Goal: Task Accomplishment & Management: Complete application form

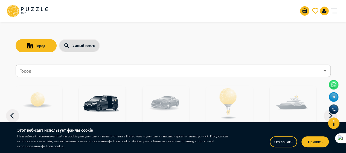
click at [62, 65] on div "Город" at bounding box center [173, 71] width 315 height 12
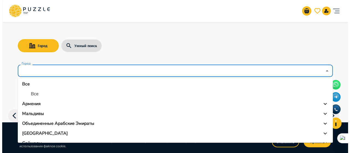
scroll to position [27, 0]
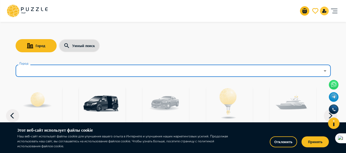
click at [324, 10] on icon "notifications" at bounding box center [325, 11] width 4 height 4
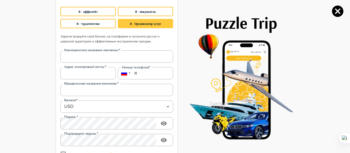
click at [150, 23] on button "Я - Организатор услуг" at bounding box center [145, 23] width 55 height 9
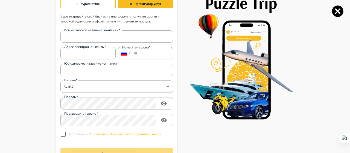
scroll to position [55, 0]
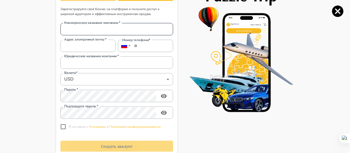
click at [79, 33] on input "Коммерческое название компании   *" at bounding box center [116, 29] width 113 height 11
click at [68, 48] on div "Адрес электронной почты   * Адрес электронной почты   *" at bounding box center [87, 46] width 55 height 12
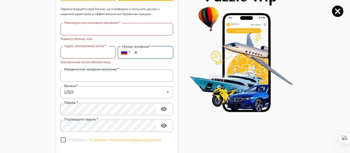
click at [152, 50] on input "**" at bounding box center [145, 52] width 55 height 12
click at [126, 53] on div at bounding box center [125, 52] width 14 height 12
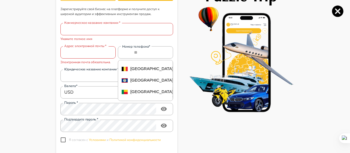
scroll to position [192, 0]
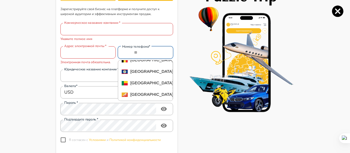
click at [135, 55] on input "**" at bounding box center [145, 52] width 55 height 12
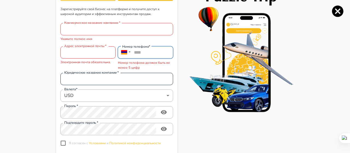
type input "****"
click at [89, 81] on input "Юридическое название компании   *" at bounding box center [116, 78] width 113 height 11
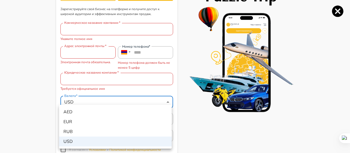
click at [27, 109] on div at bounding box center [175, 76] width 350 height 153
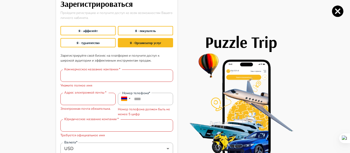
scroll to position [0, 0]
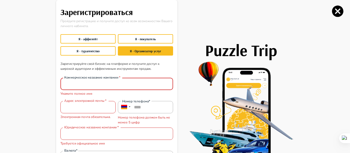
click at [90, 83] on input "Коммерческое название компании   *" at bounding box center [116, 84] width 113 height 11
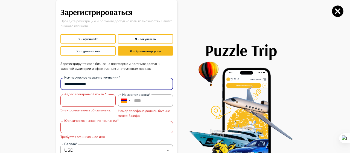
type input "**********"
click at [88, 99] on input "Адрес электронной почты   *" at bounding box center [87, 100] width 55 height 11
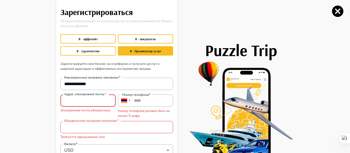
type input "**********"
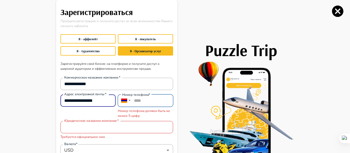
click at [147, 102] on input "****" at bounding box center [145, 100] width 55 height 12
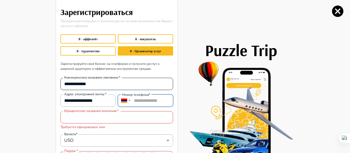
type input "**********"
click at [103, 83] on input "**********" at bounding box center [116, 84] width 113 height 11
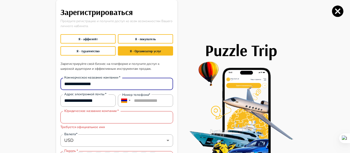
type input "**********"
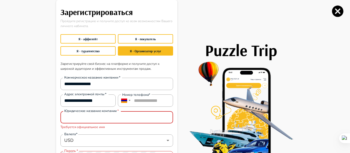
click at [78, 119] on input "Юридическое название компании   *" at bounding box center [116, 117] width 113 height 11
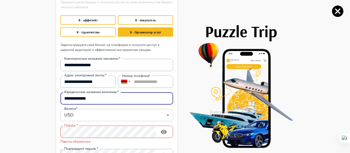
scroll to position [27, 0]
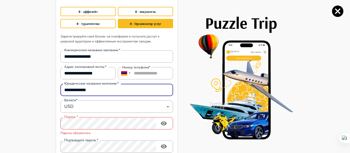
type input "**********"
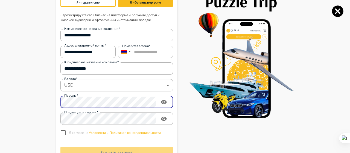
scroll to position [71, 0]
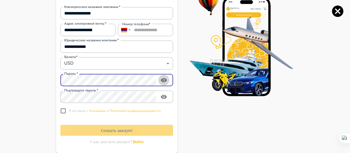
click at [163, 78] on icon "toggle password visibility" at bounding box center [164, 80] width 7 height 7
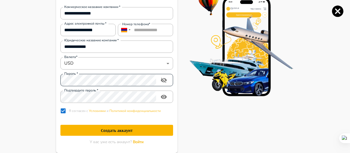
click at [121, 130] on h1 "Создать аккаунт" at bounding box center [116, 130] width 113 height 5
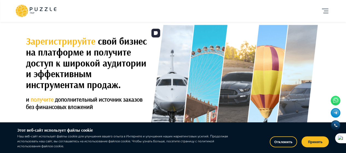
click at [313, 143] on button "Принять" at bounding box center [315, 141] width 27 height 11
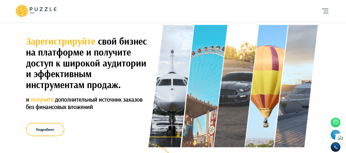
click at [325, 13] on icon "account of current user" at bounding box center [325, 10] width 11 height 11
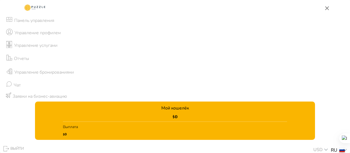
click at [59, 45] on li "Управление услугами" at bounding box center [175, 45] width 350 height 13
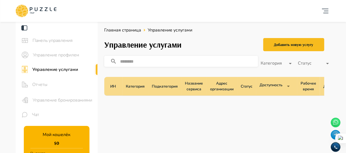
click at [152, 62] on input "text" at bounding box center [189, 61] width 138 height 15
click at [179, 61] on input "**********" at bounding box center [189, 61] width 138 height 15
type input "*"
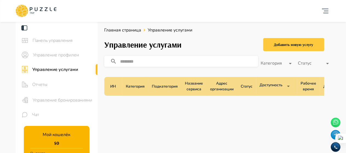
click at [299, 42] on div "Добавить новую услугу" at bounding box center [293, 44] width 39 height 7
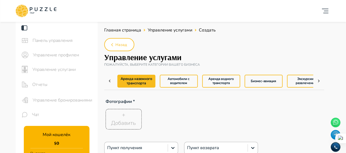
type textarea "*"
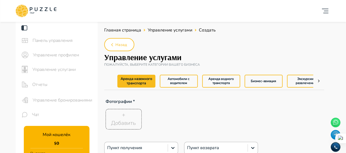
type textarea "*"
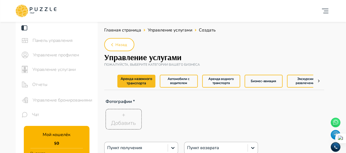
type textarea "*"
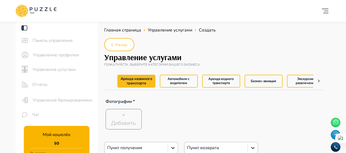
type textarea "*"
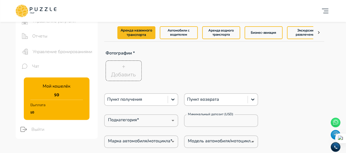
scroll to position [55, 0]
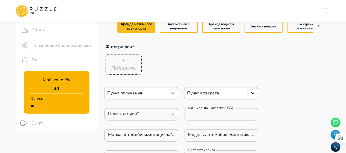
click at [173, 93] on icon at bounding box center [172, 92] width 5 height 5
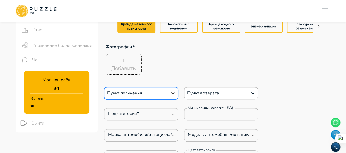
click at [173, 93] on icon at bounding box center [172, 92] width 5 height 5
click at [141, 92] on div at bounding box center [136, 92] width 58 height 7
type textarea "*"
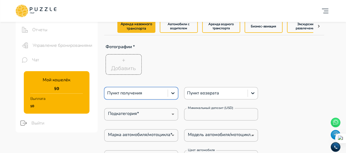
type textarea "*"
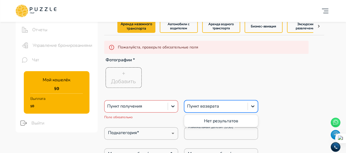
type textarea "*"
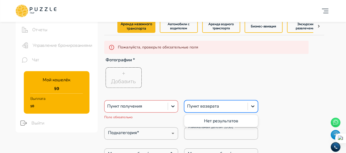
type textarea "*"
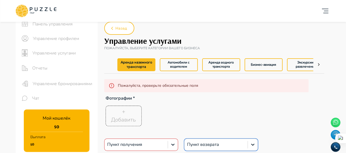
scroll to position [0, 0]
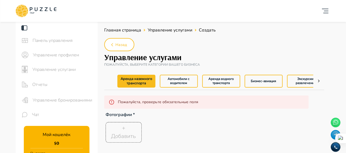
type textarea "*"
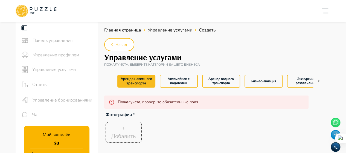
type textarea "*"
click at [135, 82] on button "Аренда наземного транспорта" at bounding box center [136, 81] width 38 height 13
type textarea "*"
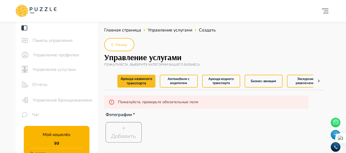
type textarea "*"
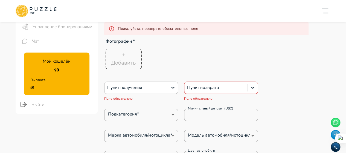
scroll to position [82, 0]
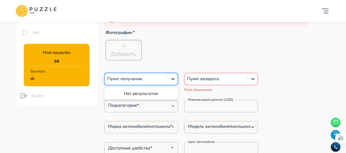
click at [131, 78] on div at bounding box center [136, 78] width 58 height 7
type input "*"
type input "**********"
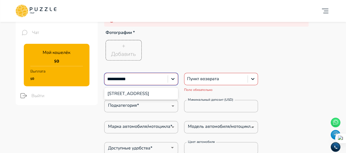
click at [131, 99] on div "[STREET_ADDRESS]" at bounding box center [141, 93] width 74 height 10
type textarea "*"
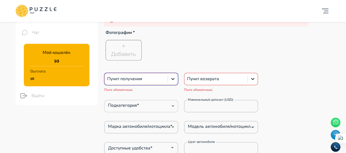
type textarea "*"
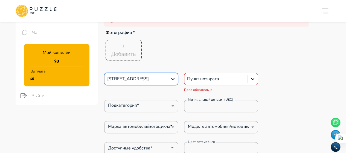
type textarea "*"
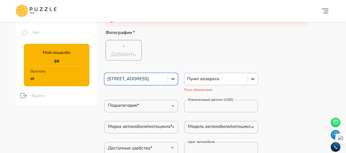
type textarea "*"
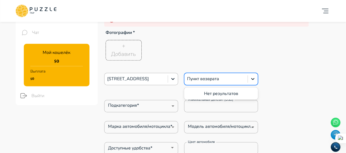
type textarea "*"
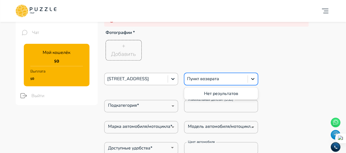
type textarea "*"
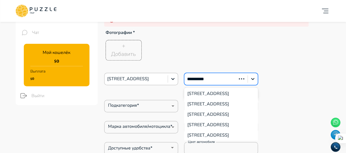
type input "**********"
drag, startPoint x: 206, startPoint y: 79, endPoint x: 208, endPoint y: 92, distance: 13.3
click at [206, 79] on div "**********" at bounding box center [216, 78] width 58 height 7
click at [206, 97] on div "[STREET_ADDRESS]" at bounding box center [221, 93] width 74 height 10
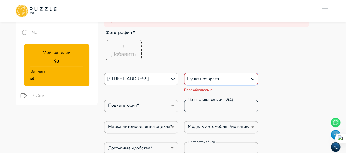
type textarea "*"
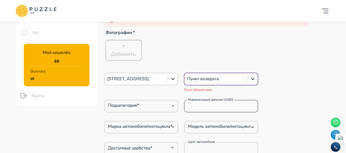
type textarea "*"
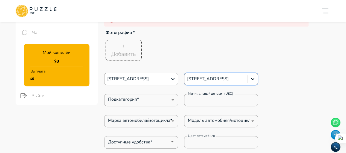
type textarea "*"
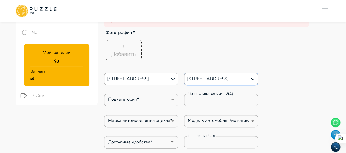
type textarea "*"
click at [161, 80] on div at bounding box center [136, 78] width 58 height 7
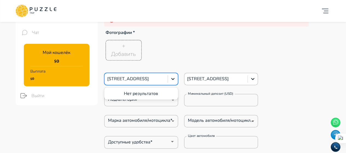
type textarea "*"
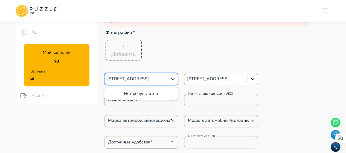
type textarea "*"
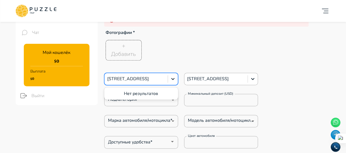
type textarea "*"
click at [268, 55] on div "+ Добавить" at bounding box center [206, 50] width 205 height 23
type textarea "*"
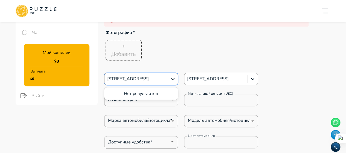
type textarea "*"
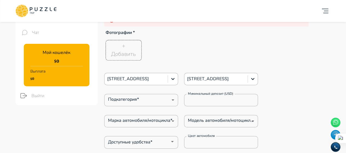
type textarea "*"
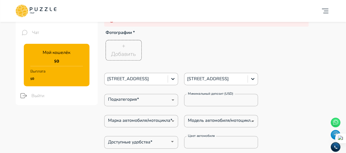
type textarea "*"
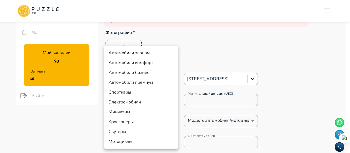
click at [142, 55] on li "Автомобили эконом" at bounding box center [141, 53] width 74 height 10
type input "*"
type textarea "*"
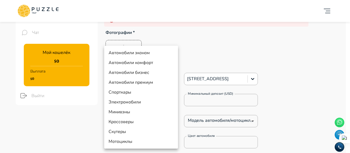
type textarea "*"
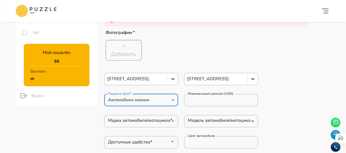
type textarea "*"
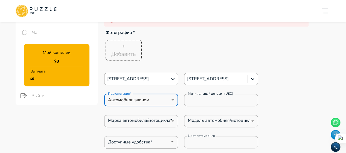
type textarea "*"
click at [207, 102] on input "*" at bounding box center [221, 99] width 74 height 11
type textarea "*"
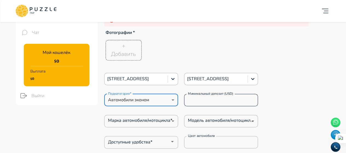
type textarea "*"
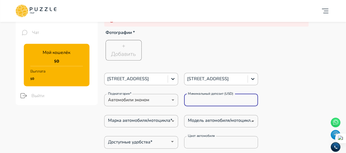
type textarea "*"
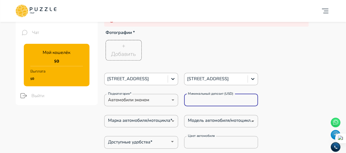
type textarea "*"
drag, startPoint x: 204, startPoint y: 101, endPoint x: 173, endPoint y: 98, distance: 31.3
click at [173, 98] on div "Подкатегория* Автомобили эконом * Подкатегория* Минимальный депозит (USD) * Мин…" at bounding box center [181, 100] width 154 height 12
type input "*"
type textarea "*"
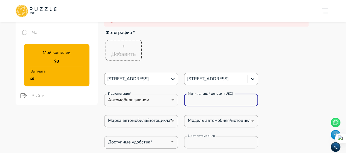
type textarea "*"
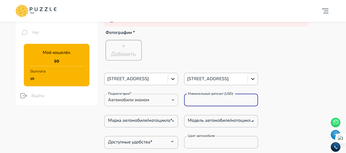
type input "**"
type textarea "*"
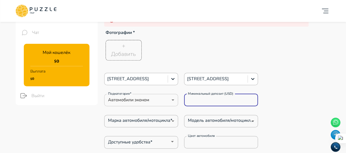
type textarea "*"
type input "***"
type textarea "*"
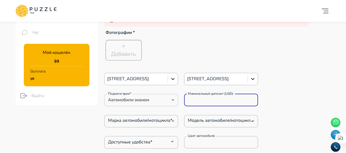
type textarea "*"
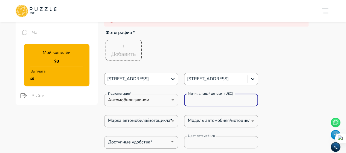
type textarea "*"
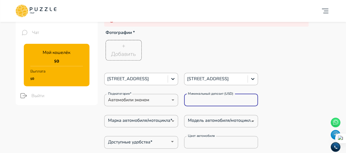
type input "***"
type textarea "*"
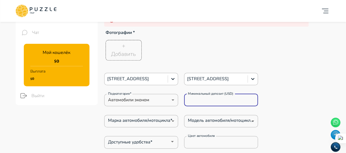
type textarea "*"
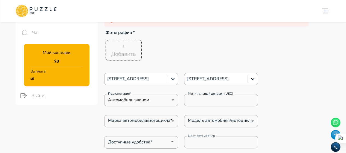
type textarea "*"
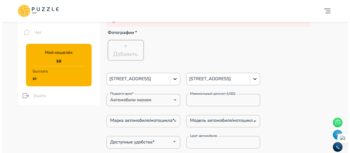
scroll to position [109, 0]
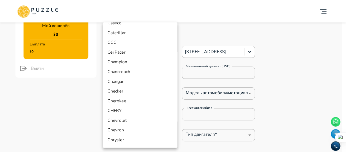
scroll to position [819, 0]
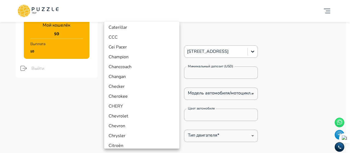
click at [126, 114] on li "Chevrolet" at bounding box center [141, 116] width 75 height 10
type input "*"
type textarea "*"
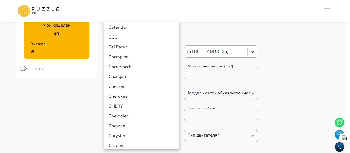
type textarea "*"
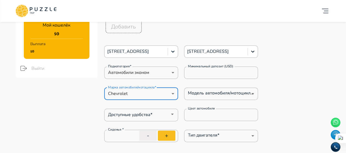
type textarea "*"
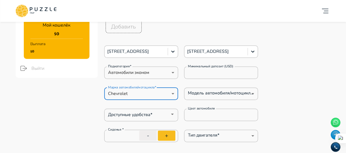
type textarea "*"
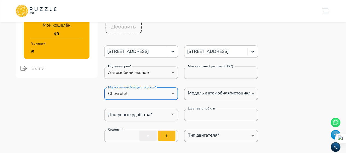
type textarea "*"
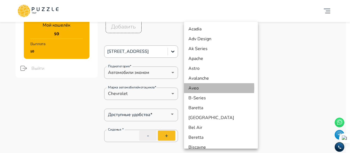
click at [203, 88] on li "Aveo" at bounding box center [221, 88] width 74 height 10
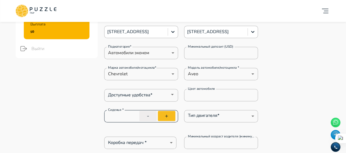
scroll to position [137, 0]
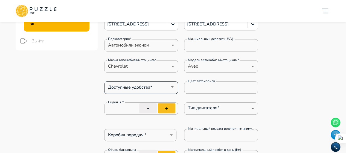
click at [170, 87] on icon "Open" at bounding box center [172, 86] width 7 height 7
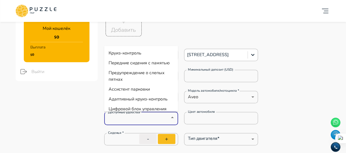
scroll to position [82, 0]
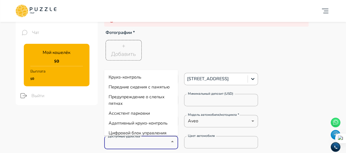
click at [144, 77] on li "Круиз-контроль" at bounding box center [141, 77] width 74 height 10
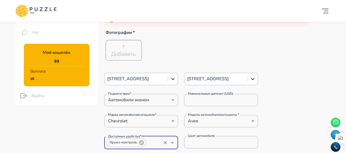
scroll to position [109, 0]
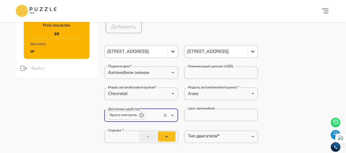
click at [152, 116] on input "Доступные удобства*" at bounding box center [154, 115] width 14 height 8
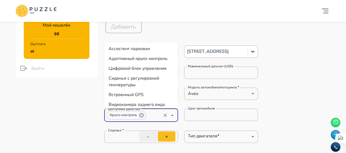
scroll to position [55, 0]
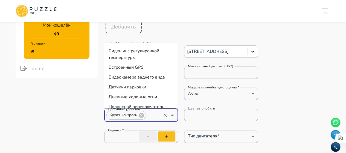
click at [146, 82] on li "Видеокамера заднего вида" at bounding box center [141, 77] width 74 height 10
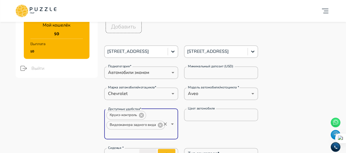
click at [125, 134] on input "Доступные удобства*" at bounding box center [133, 134] width 54 height 8
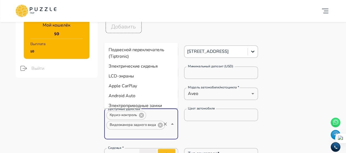
scroll to position [109, 0]
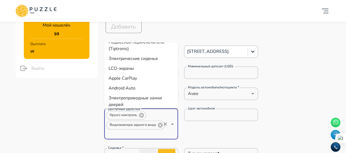
click at [139, 83] on li "Apple CarPlay" at bounding box center [141, 78] width 74 height 10
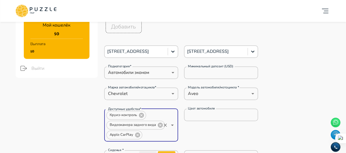
click at [153, 135] on input "Доступные удобства*" at bounding box center [152, 135] width 18 height 8
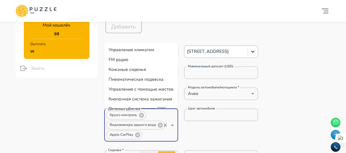
scroll to position [137, 0]
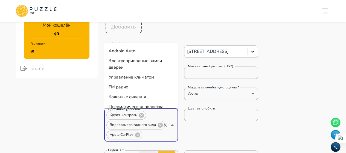
click at [133, 56] on li "Android Auto" at bounding box center [141, 51] width 74 height 10
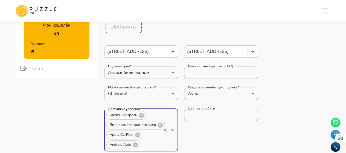
click at [144, 145] on input "Доступные удобства*" at bounding box center [151, 145] width 20 height 8
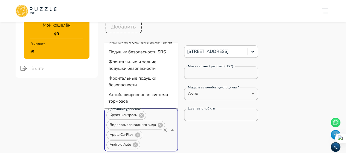
scroll to position [219, 0]
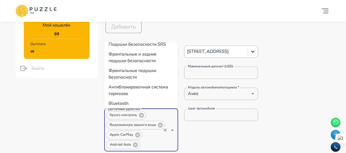
click at [144, 49] on li "Подушки безопасности SRS" at bounding box center [141, 44] width 74 height 10
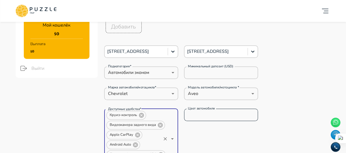
click at [210, 114] on input "Цвет автомобиля" at bounding box center [221, 114] width 74 height 11
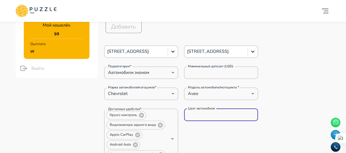
click at [215, 117] on input "Цвет автомобиля" at bounding box center [221, 114] width 74 height 11
click at [199, 116] on input "Цвет автомобиля" at bounding box center [221, 114] width 74 height 11
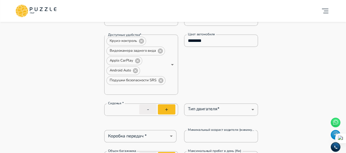
scroll to position [192, 0]
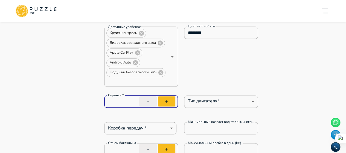
click at [129, 102] on input "*" at bounding box center [141, 101] width 74 height 15
click at [166, 102] on button "+" at bounding box center [167, 101] width 18 height 10
click at [168, 101] on button "+" at bounding box center [167, 101] width 18 height 10
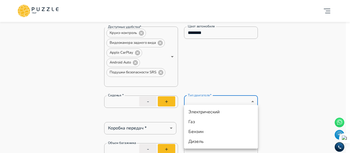
click at [207, 130] on li "Бензин" at bounding box center [221, 132] width 74 height 10
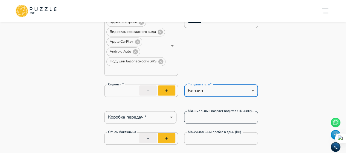
scroll to position [219, 0]
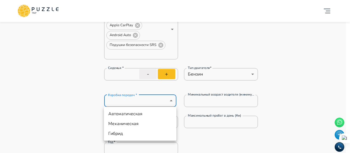
click at [143, 113] on li "Автоматическая" at bounding box center [140, 114] width 73 height 10
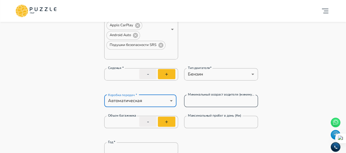
click at [207, 102] on input "*" at bounding box center [221, 100] width 74 height 11
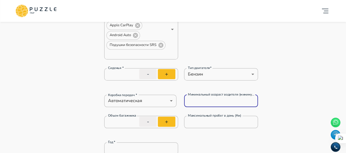
drag, startPoint x: 196, startPoint y: 101, endPoint x: 180, endPoint y: 101, distance: 15.9
click at [181, 101] on div "Коробка передач * Автоматическая ********* Коробка передач * Минимальный возрас…" at bounding box center [181, 101] width 154 height 12
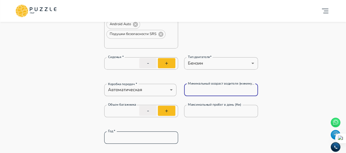
scroll to position [246, 0]
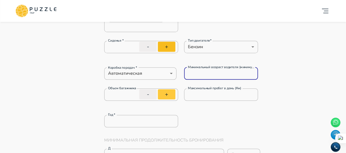
click at [167, 96] on button "+" at bounding box center [167, 94] width 18 height 10
click at [167, 95] on button "+" at bounding box center [167, 94] width 18 height 10
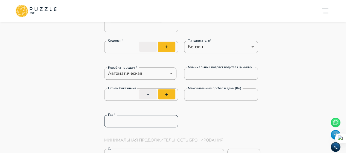
click at [147, 121] on input "*" at bounding box center [141, 120] width 74 height 11
drag, startPoint x: 112, startPoint y: 121, endPoint x: 98, endPoint y: 121, distance: 13.4
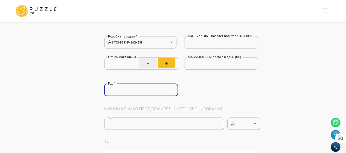
scroll to position [301, 0]
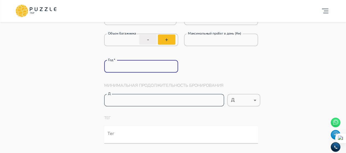
click at [136, 101] on input "*" at bounding box center [164, 100] width 120 height 11
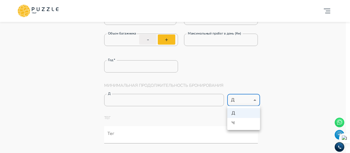
click at [246, 115] on li "Д" at bounding box center [243, 113] width 33 height 10
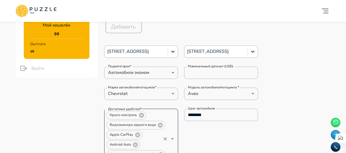
scroll to position [82, 0]
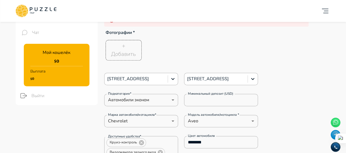
click at [126, 50] on div "+ Добавить" at bounding box center [123, 50] width 25 height 16
click at [129, 50] on div "+ Добавить" at bounding box center [123, 50] width 25 height 16
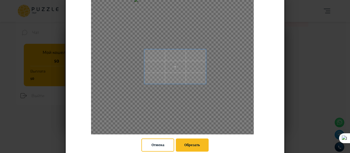
click at [201, 84] on span at bounding box center [175, 66] width 62 height 35
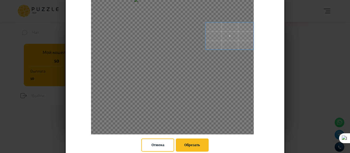
click at [259, 3] on div "Отмена Обрезать" at bounding box center [175, 77] width 220 height 168
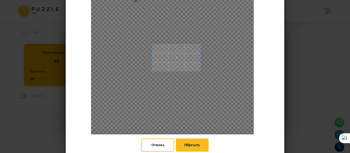
click at [152, 71] on span at bounding box center [176, 57] width 48 height 27
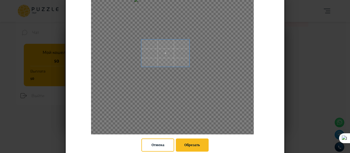
click at [141, 39] on span at bounding box center [165, 52] width 48 height 27
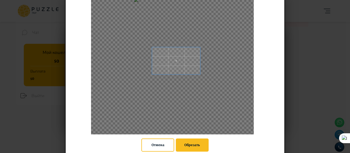
click at [186, 64] on span at bounding box center [176, 60] width 48 height 27
click at [188, 145] on button "Обрезать" at bounding box center [192, 144] width 33 height 13
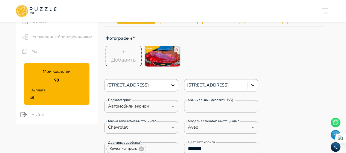
scroll to position [55, 0]
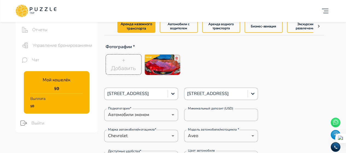
click at [129, 67] on p "Добавить" at bounding box center [123, 68] width 25 height 8
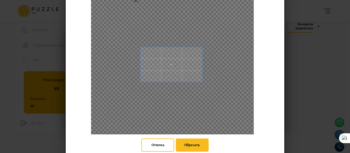
click at [186, 64] on span at bounding box center [172, 64] width 62 height 35
click at [201, 47] on div at bounding box center [172, 66] width 163 height 137
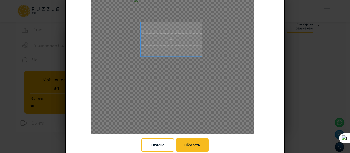
click at [189, 36] on span at bounding box center [172, 39] width 62 height 35
click at [186, 146] on button "Обрезать" at bounding box center [192, 144] width 33 height 13
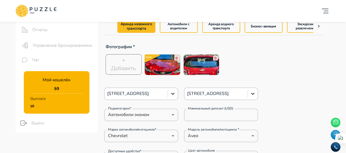
click at [129, 67] on p "Добавить" at bounding box center [123, 68] width 25 height 8
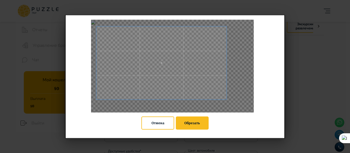
click at [195, 78] on span at bounding box center [161, 62] width 130 height 73
click at [190, 121] on button "Обрезать" at bounding box center [192, 122] width 33 height 13
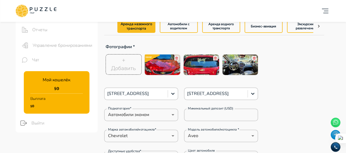
click at [133, 68] on p "Добавить" at bounding box center [123, 68] width 25 height 8
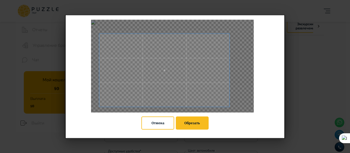
click at [203, 89] on span at bounding box center [164, 70] width 130 height 73
click at [184, 123] on button "Обрезать" at bounding box center [192, 122] width 33 height 13
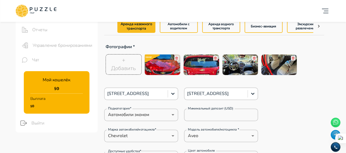
click at [125, 68] on p "Добавить" at bounding box center [123, 68] width 25 height 8
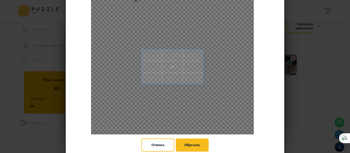
click at [197, 77] on span at bounding box center [172, 66] width 62 height 35
click at [190, 142] on button "Обрезать" at bounding box center [192, 144] width 33 height 13
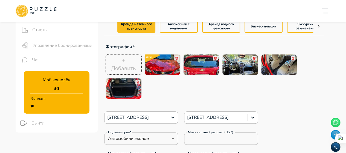
click at [123, 67] on p "Добавить" at bounding box center [123, 68] width 25 height 8
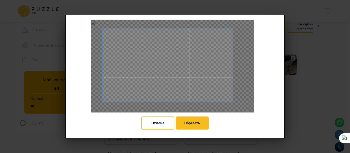
click at [198, 84] on span at bounding box center [168, 64] width 130 height 73
click at [193, 124] on button "Обрезать" at bounding box center [192, 122] width 33 height 13
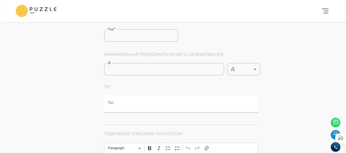
scroll to position [356, 0]
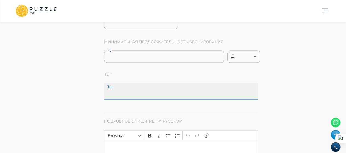
click at [125, 93] on input "Тег" at bounding box center [182, 94] width 152 height 10
click at [141, 95] on input "**********" at bounding box center [176, 94] width 141 height 10
click at [107, 94] on input "**********" at bounding box center [176, 94] width 141 height 10
click at [147, 94] on input "**********" at bounding box center [176, 94] width 141 height 10
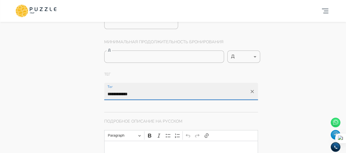
drag, startPoint x: 110, startPoint y: 93, endPoint x: 106, endPoint y: 94, distance: 3.7
click at [106, 94] on input "**********" at bounding box center [176, 94] width 141 height 10
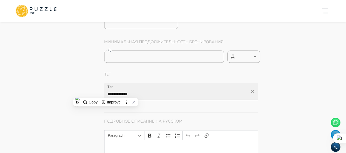
click at [144, 96] on input "**********" at bounding box center [176, 94] width 141 height 10
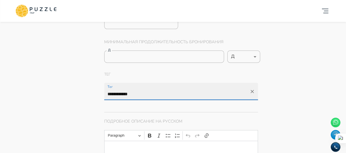
paste input "*"
click at [135, 93] on input "**********" at bounding box center [176, 94] width 141 height 10
click at [142, 94] on input "**********" at bounding box center [176, 94] width 141 height 10
click at [108, 86] on label "Тег" at bounding box center [110, 87] width 5 height 5
click at [108, 89] on input "**********" at bounding box center [176, 94] width 141 height 10
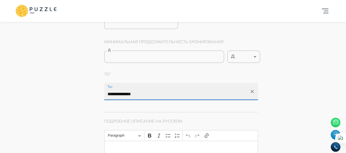
drag, startPoint x: 108, startPoint y: 86, endPoint x: 118, endPoint y: 89, distance: 10.0
click at [112, 81] on div "**********" at bounding box center [181, 85] width 154 height 28
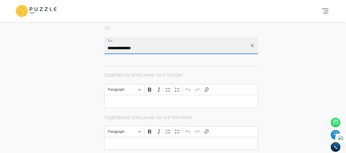
scroll to position [410, 0]
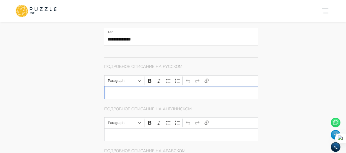
click at [142, 90] on p "Editor editing area: main" at bounding box center [181, 92] width 137 height 5
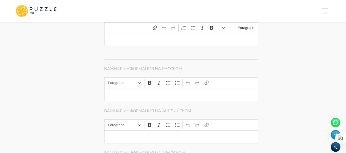
scroll to position [520, 0]
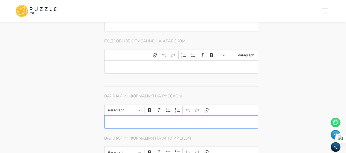
click at [141, 120] on p "Editor editing area: main" at bounding box center [181, 122] width 137 height 5
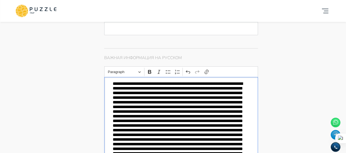
scroll to position [578, 0]
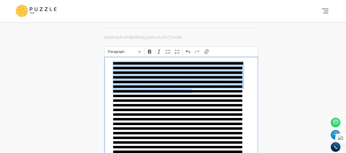
drag, startPoint x: 232, startPoint y: 96, endPoint x: 100, endPoint y: 61, distance: 137.1
click at [100, 61] on div "Главная страница Управление услугами Создать Назад Управление услугами ПОЖАЛУЙС…" at bounding box center [214, 105] width 233 height 1327
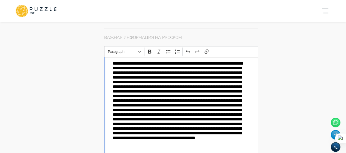
click at [173, 62] on p "Editor editing area: main" at bounding box center [181, 112] width 137 height 103
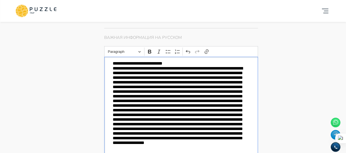
click at [211, 102] on p "Editor editing area: main" at bounding box center [181, 117] width 137 height 103
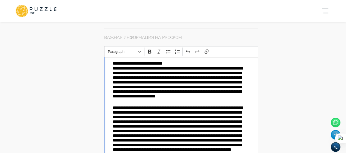
click at [216, 106] on p "**********" at bounding box center [181, 137] width 137 height 64
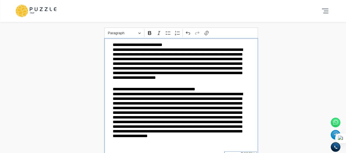
scroll to position [606, 0]
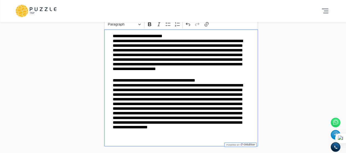
click at [158, 84] on p "**********" at bounding box center [181, 112] width 137 height 59
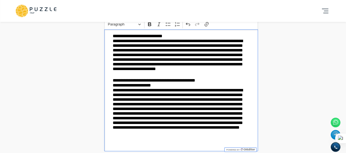
click at [152, 104] on p "**********" at bounding box center [181, 117] width 137 height 59
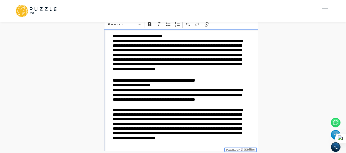
scroll to position [633, 0]
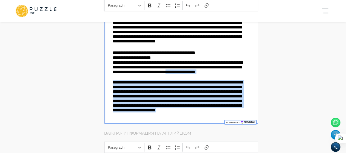
drag, startPoint x: 111, startPoint y: 76, endPoint x: 249, endPoint y: 121, distance: 145.1
click at [247, 121] on body "H Добавить карточку RU ** H Homy Cars Rental Организатор услуг H Панель управле…" at bounding box center [173, 89] width 346 height 1444
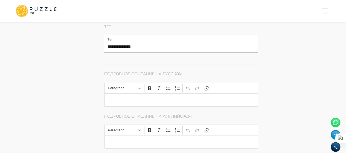
scroll to position [414, 0]
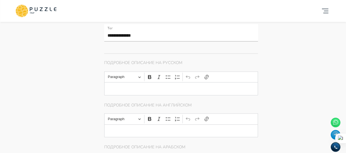
click at [152, 88] on p "Editor editing area: main" at bounding box center [181, 88] width 137 height 5
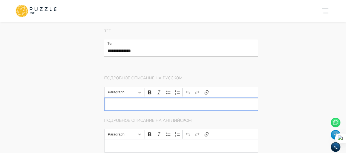
scroll to position [387, 0]
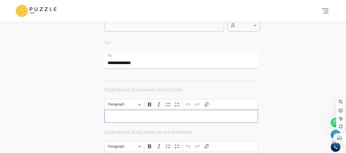
click at [339, 138] on div at bounding box center [339, 138] width 13 height 10
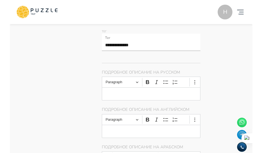
scroll to position [470, 0]
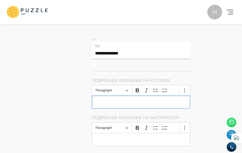
click at [128, 96] on div "Editor editing area: main" at bounding box center [141, 102] width 99 height 13
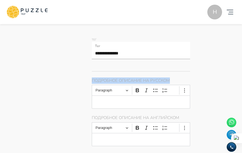
drag, startPoint x: 92, startPoint y: 55, endPoint x: 173, endPoint y: 56, distance: 81.6
click at [173, 77] on p "Подробное описание на русском" at bounding box center [141, 81] width 99 height 8
copy p "Подробное описание на русском"
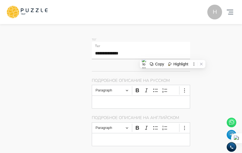
drag, startPoint x: 223, startPoint y: 70, endPoint x: 220, endPoint y: 73, distance: 3.9
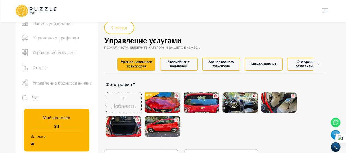
scroll to position [0, 0]
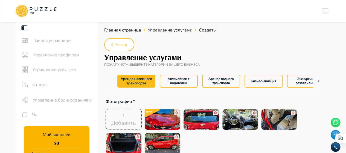
click at [51, 11] on icon at bounding box center [36, 11] width 41 height 14
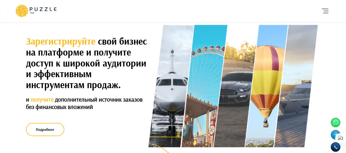
click at [329, 11] on icon "account of current user" at bounding box center [325, 10] width 11 height 11
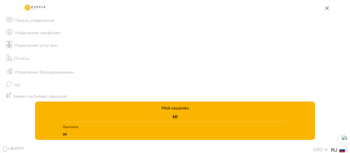
click at [324, 8] on icon "button" at bounding box center [327, 8] width 7 height 7
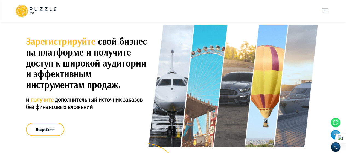
click at [325, 11] on icon "account of current user" at bounding box center [325, 10] width 11 height 11
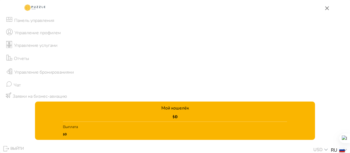
click at [62, 33] on li "Управление профилем" at bounding box center [175, 33] width 350 height 13
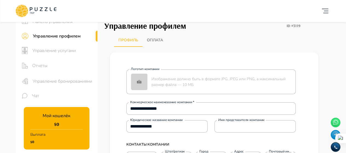
scroll to position [27, 0]
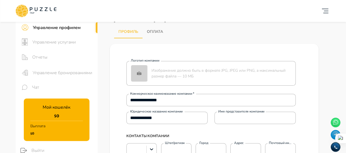
click at [141, 73] on img at bounding box center [139, 73] width 16 height 16
click at [0, 0] on input "Логотип компании Изображение должно быть в формате JPG, JPEG или PNG, а максима…" at bounding box center [0, 0] width 0 height 0
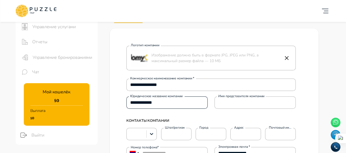
scroll to position [55, 0]
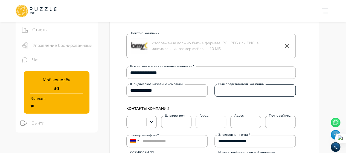
click at [248, 93] on input "Имя представителя компании" at bounding box center [255, 90] width 81 height 11
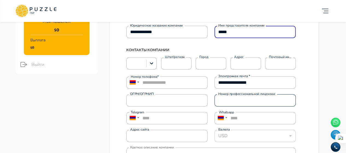
scroll to position [137, 0]
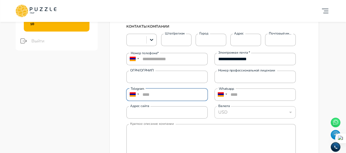
click at [166, 96] on input "****" at bounding box center [166, 94] width 81 height 12
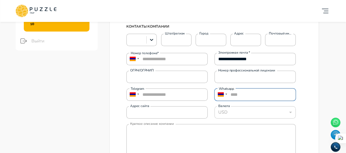
click at [261, 99] on input "****" at bounding box center [255, 94] width 81 height 12
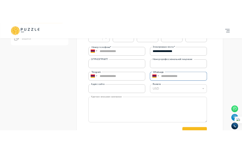
scroll to position [164, 0]
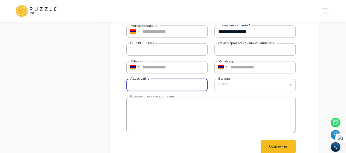
click at [153, 85] on input "Адрес сайта" at bounding box center [166, 84] width 81 height 11
click at [185, 113] on textarea "Краткое описание компании" at bounding box center [210, 115] width 169 height 36
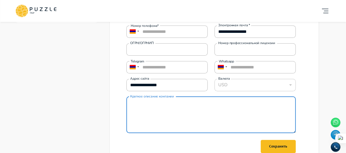
click at [170, 108] on textarea "Краткое описание компании" at bounding box center [210, 115] width 169 height 36
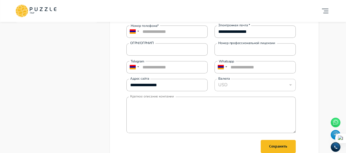
drag, startPoint x: 131, startPoint y: 96, endPoint x: 161, endPoint y: 98, distance: 31.0
click at [161, 98] on label "Краткое описание компании" at bounding box center [152, 96] width 44 height 5
click at [161, 98] on textarea "Краткое описание компании" at bounding box center [210, 115] width 169 height 36
drag, startPoint x: 162, startPoint y: 97, endPoint x: 156, endPoint y: 96, distance: 5.8
click at [156, 96] on label "Краткое описание компании" at bounding box center [152, 96] width 44 height 5
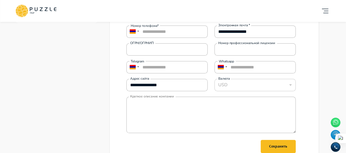
click at [156, 97] on textarea "Краткое описание компании" at bounding box center [210, 115] width 169 height 36
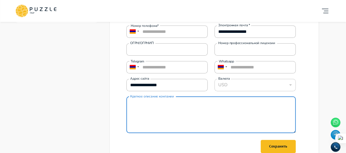
click at [163, 108] on textarea "Краткое описание компании" at bounding box center [210, 115] width 169 height 36
paste textarea "**********"
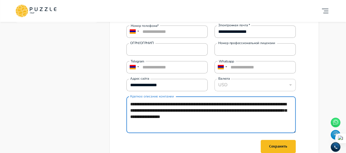
drag, startPoint x: 167, startPoint y: 103, endPoint x: 121, endPoint y: 104, distance: 45.4
click at [122, 104] on div "**********" at bounding box center [211, 50] width 178 height 262
click at [204, 105] on textarea "**********" at bounding box center [210, 115] width 169 height 36
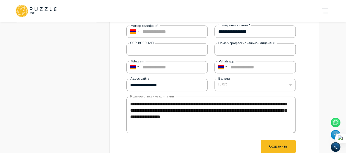
click at [323, 65] on div "**********" at bounding box center [214, 50] width 220 height 299
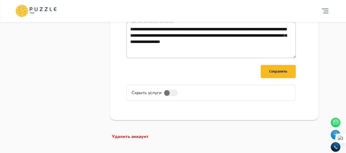
scroll to position [219, 0]
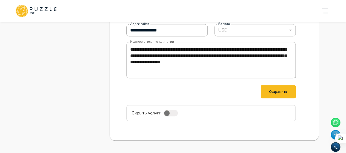
click at [202, 50] on textarea "**********" at bounding box center [210, 60] width 169 height 36
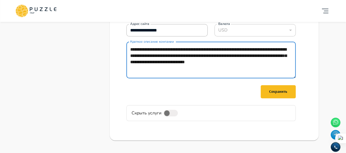
click at [175, 70] on textarea "**********" at bounding box center [210, 60] width 169 height 36
click at [280, 94] on div "Сохранить" at bounding box center [278, 91] width 18 height 7
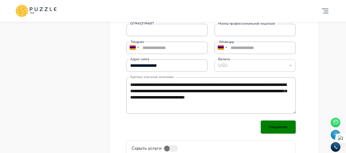
scroll to position [164, 0]
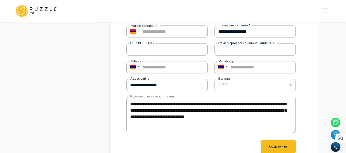
click at [249, 85] on div "USD" at bounding box center [255, 84] width 81 height 11
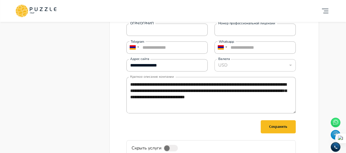
scroll to position [192, 0]
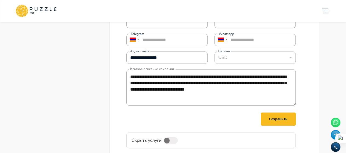
click at [239, 60] on div "USD" at bounding box center [255, 57] width 81 height 11
click at [275, 121] on div "Сохранить" at bounding box center [278, 118] width 18 height 7
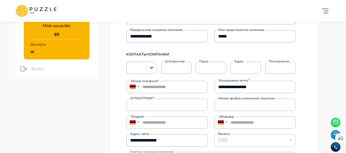
scroll to position [109, 0]
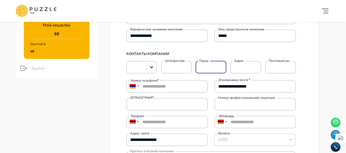
click at [204, 68] on input "Город" at bounding box center [211, 67] width 30 height 11
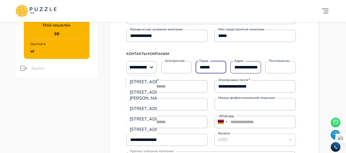
click at [256, 68] on input "**********" at bounding box center [245, 67] width 30 height 11
click at [151, 68] on icon at bounding box center [151, 67] width 3 height 2
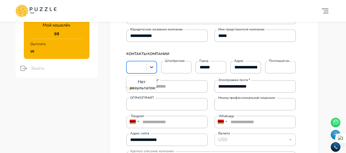
click at [153, 67] on icon at bounding box center [151, 66] width 5 height 5
click at [152, 67] on icon at bounding box center [151, 67] width 3 height 2
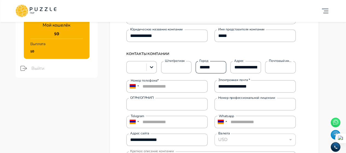
drag, startPoint x: 196, startPoint y: 51, endPoint x: 214, endPoint y: 66, distance: 23.7
click at [196, 51] on p "КОНТАКТЫ КОМПАНИИ" at bounding box center [210, 54] width 169 height 14
click at [212, 69] on input "******" at bounding box center [211, 67] width 30 height 11
click at [243, 69] on input "**********" at bounding box center [245, 67] width 30 height 11
click at [180, 66] on input "Штат/регион" at bounding box center [176, 67] width 30 height 11
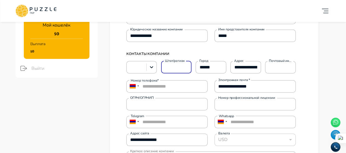
click at [305, 50] on form "**********" at bounding box center [214, 104] width 188 height 262
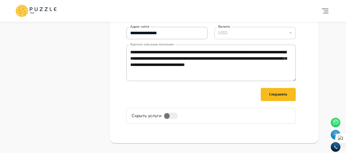
scroll to position [219, 0]
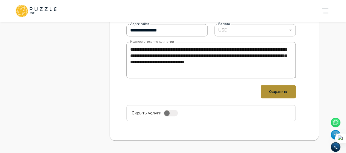
click at [273, 93] on div "Сохранить" at bounding box center [278, 91] width 18 height 7
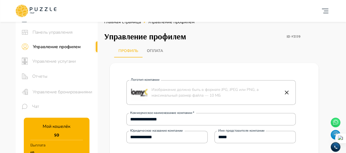
scroll to position [0, 0]
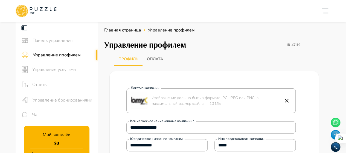
click at [159, 60] on button "Оплата" at bounding box center [155, 59] width 25 height 13
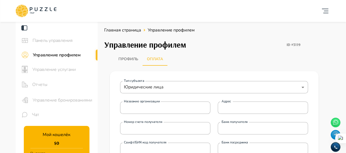
click at [63, 71] on span "Управление услугами" at bounding box center [62, 69] width 61 height 7
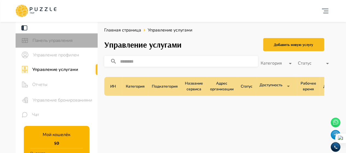
click at [50, 40] on span "Панель управления" at bounding box center [63, 40] width 61 height 7
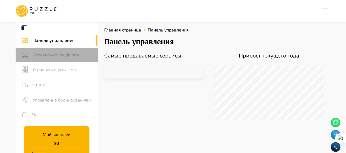
click at [53, 54] on span "Управление профилем" at bounding box center [63, 55] width 60 height 7
